Goal: Task Accomplishment & Management: Use online tool/utility

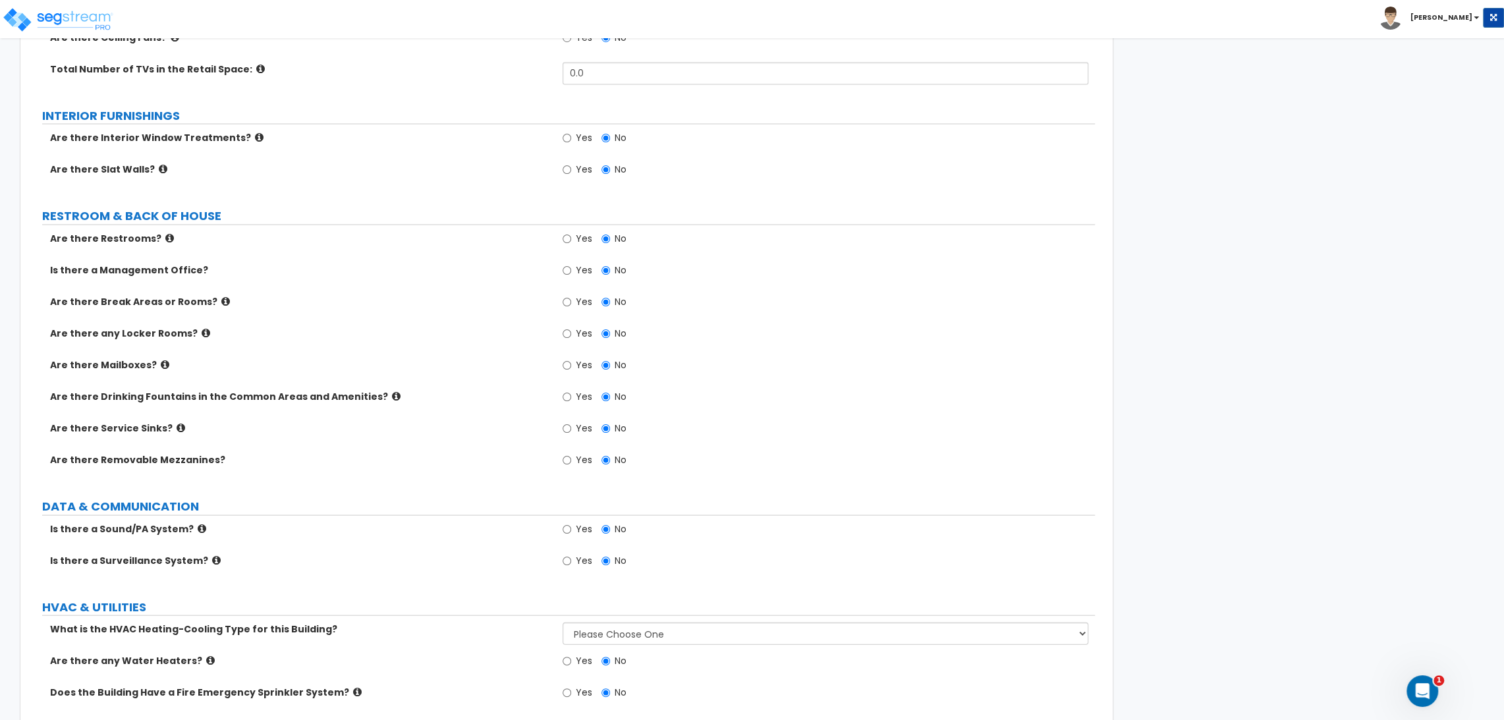
drag, startPoint x: 1060, startPoint y: 543, endPoint x: 996, endPoint y: 629, distance: 106.5
click at [1060, 543] on div "Is there a Sound/PA System? Yes No" at bounding box center [562, 538] width 1065 height 32
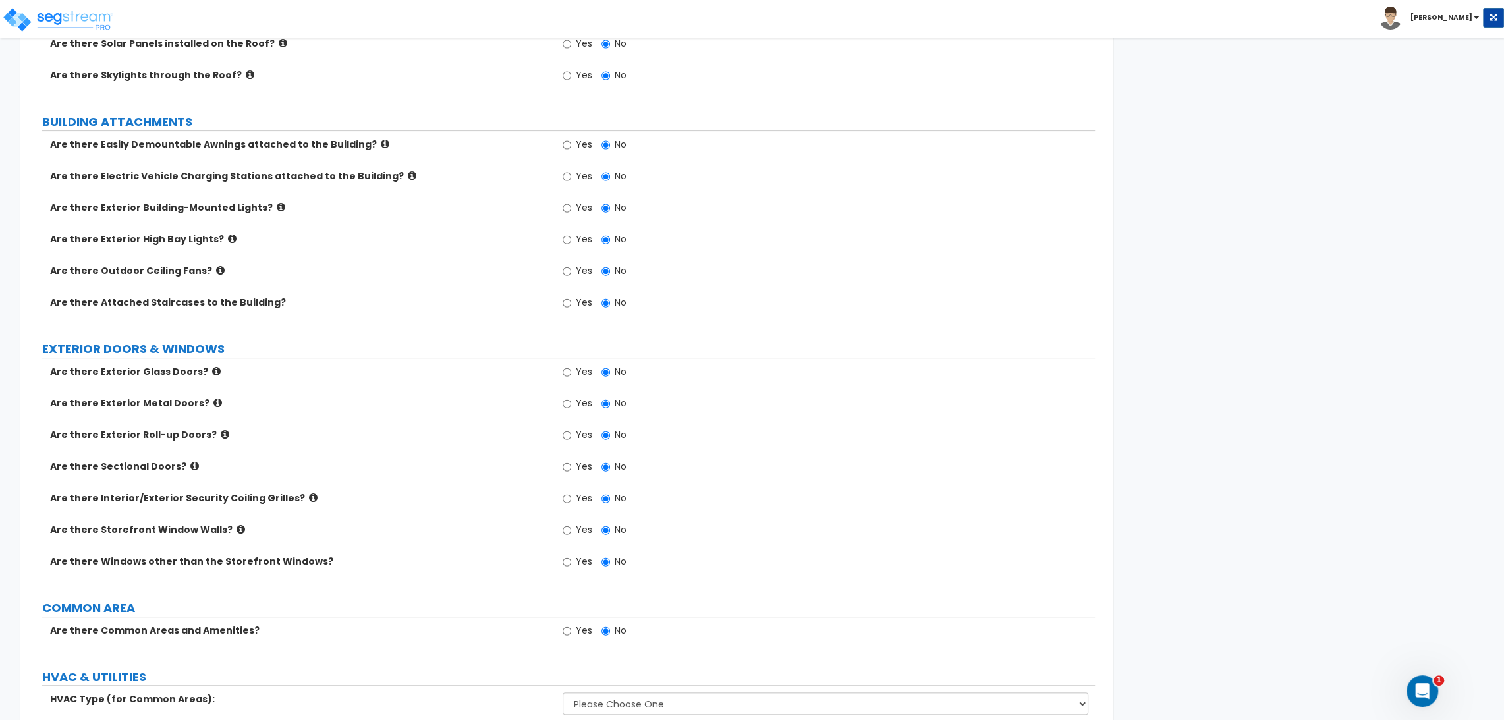
scroll to position [501, 0]
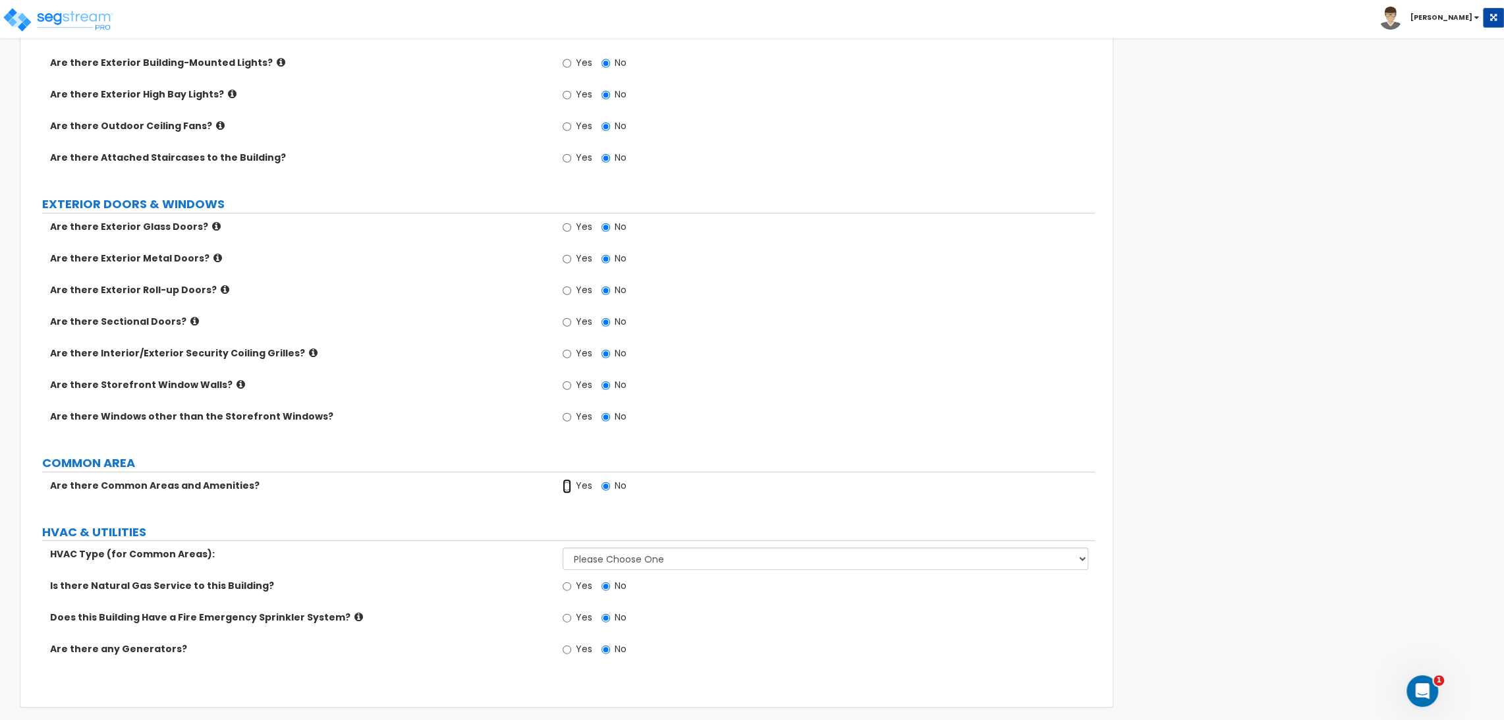
click at [565, 486] on input "Yes" at bounding box center [567, 486] width 9 height 14
radio input "true"
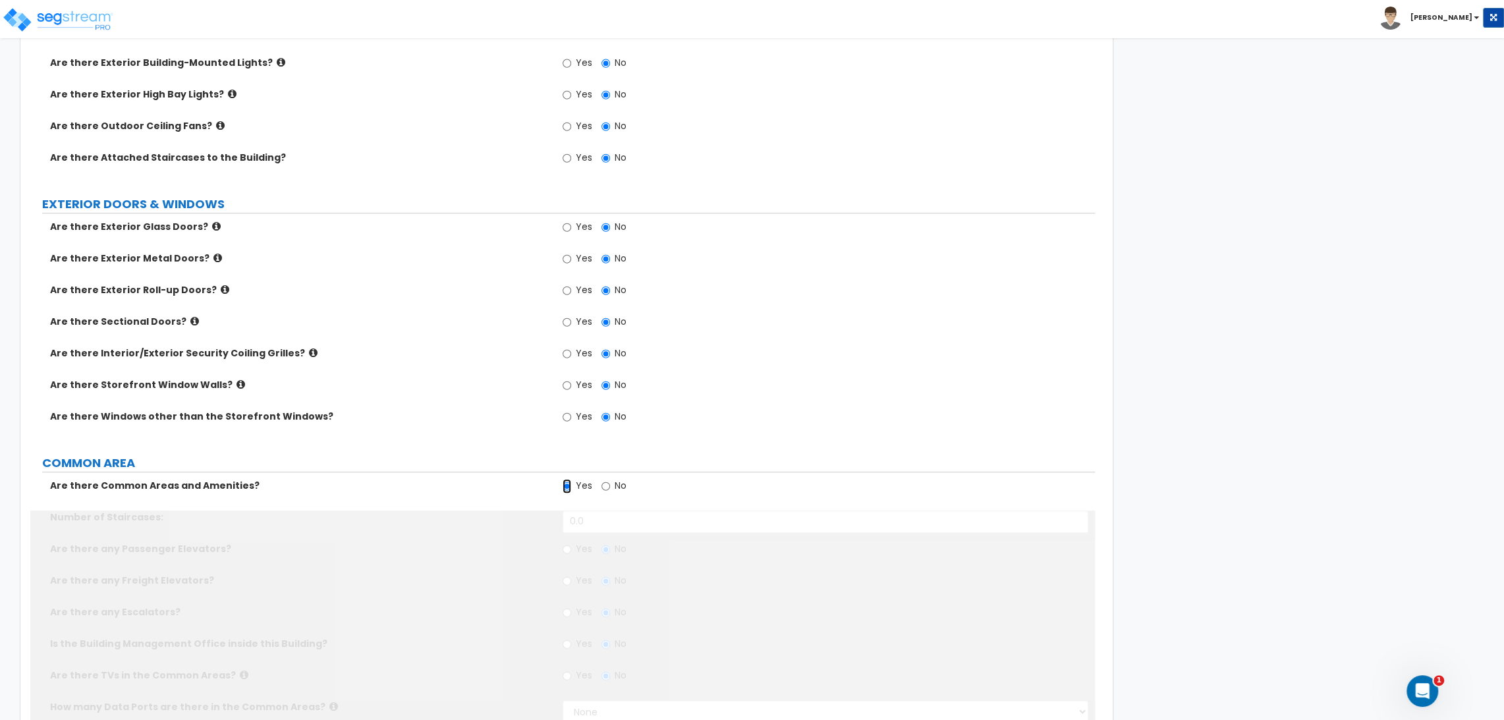
scroll to position [867, 0]
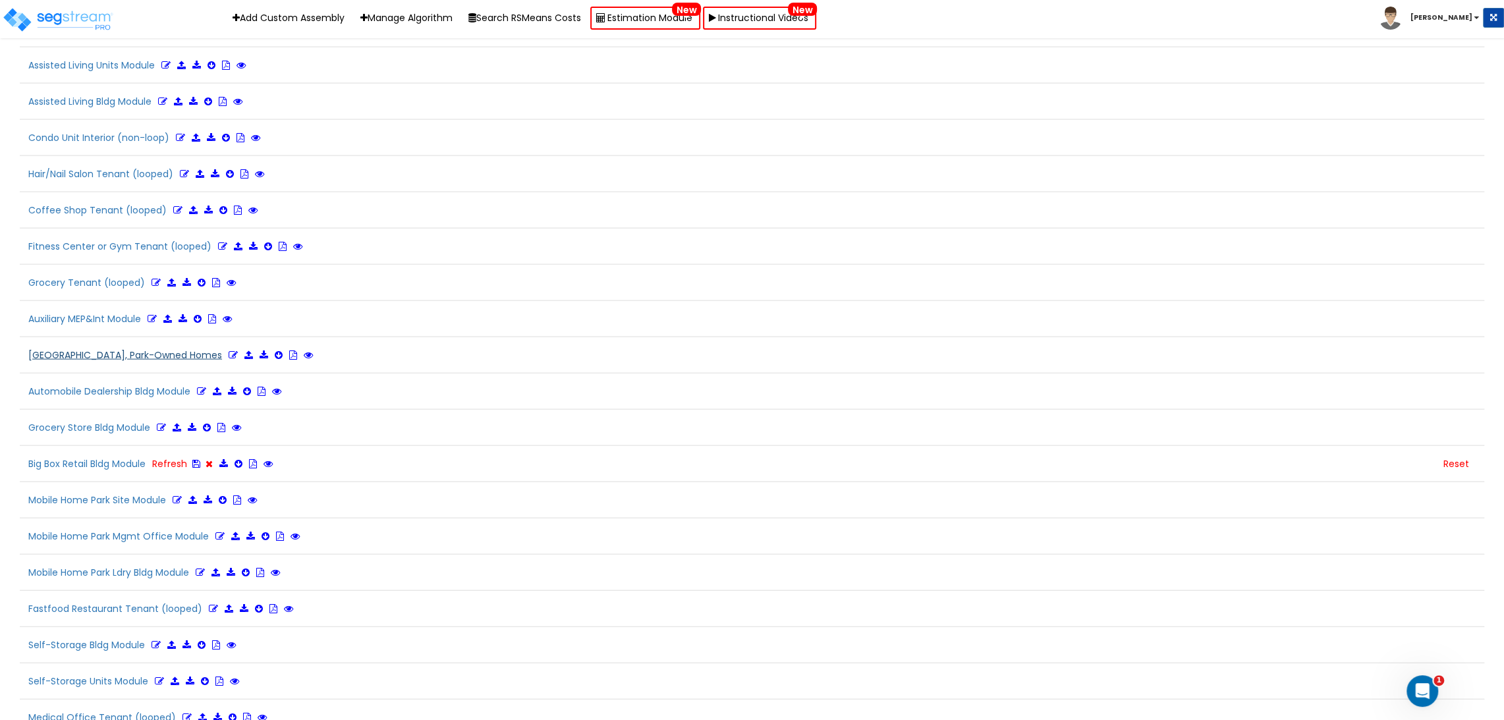
scroll to position [2486, 0]
click at [96, 453] on button "Big Box Retail Bldg Module Refresh" at bounding box center [151, 464] width 262 height 22
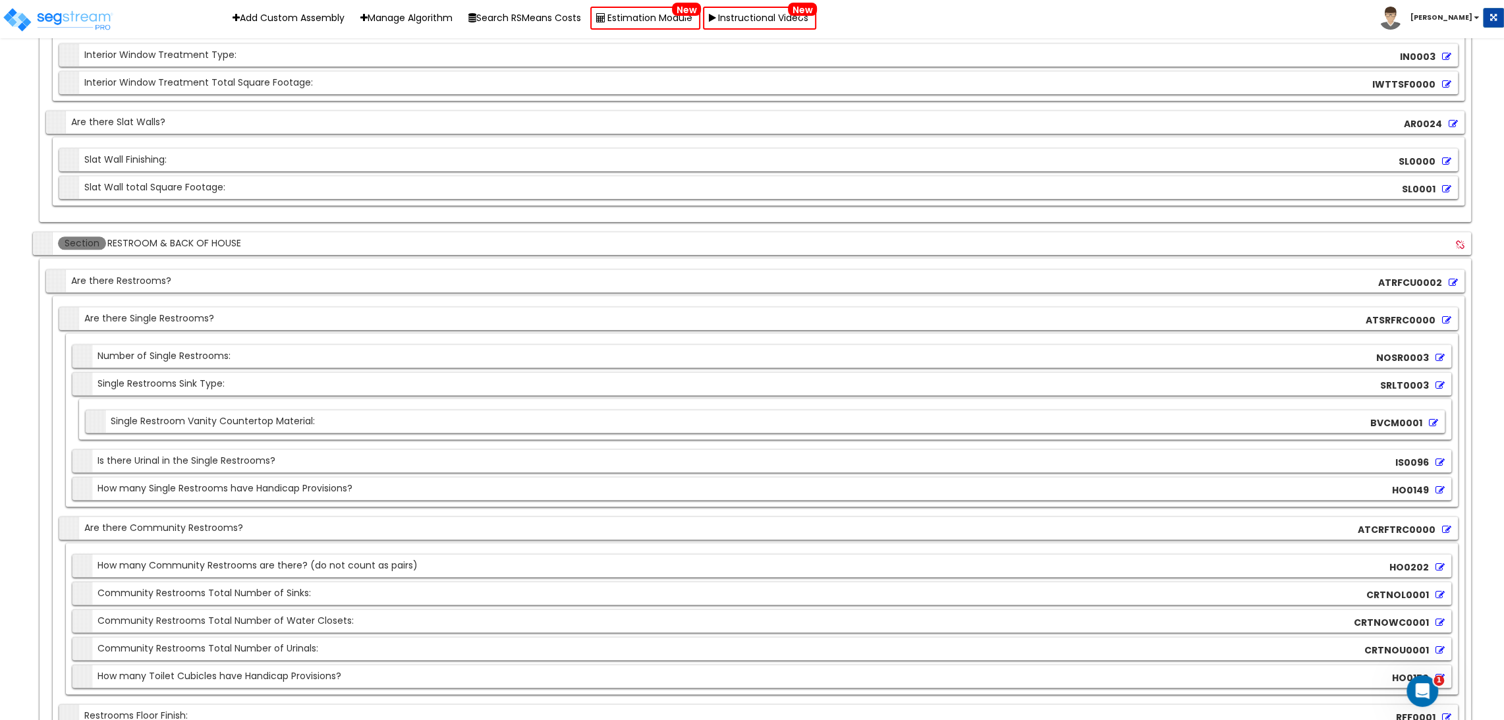
scroll to position [14868, 0]
